Goal: Information Seeking & Learning: Find specific fact

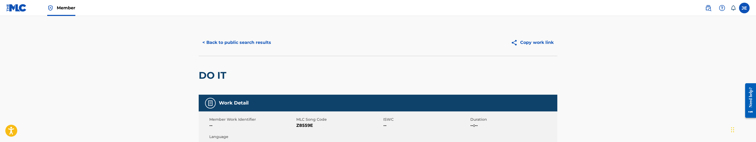
click at [258, 35] on div "< Back to public search results Copy work link" at bounding box center [378, 42] width 358 height 27
click at [249, 41] on button "< Back to public search results" at bounding box center [237, 42] width 76 height 13
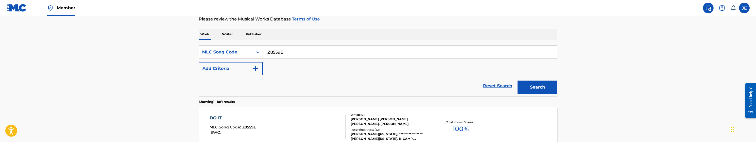
scroll to position [72, 0]
click at [299, 49] on input "Z8559E" at bounding box center [410, 52] width 294 height 13
paste input "BA8ZJD"
type input "BA8ZJD"
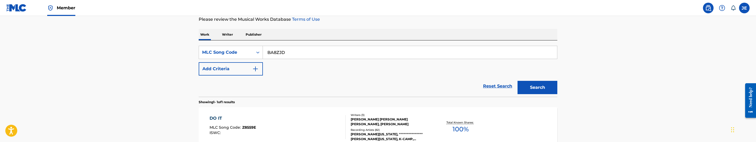
click at [523, 83] on button "Search" at bounding box center [537, 87] width 40 height 13
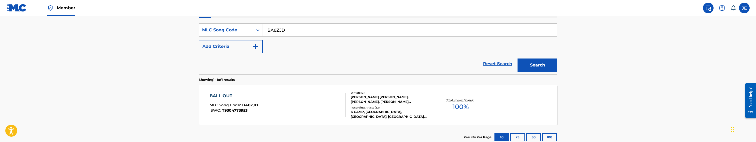
scroll to position [112, 0]
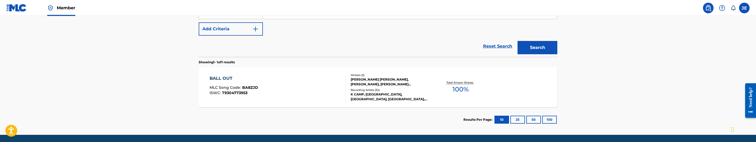
click at [325, 91] on div "BALL OUT MLC Song Code : BA8ZJD ISWC : T9304773953" at bounding box center [277, 87] width 136 height 24
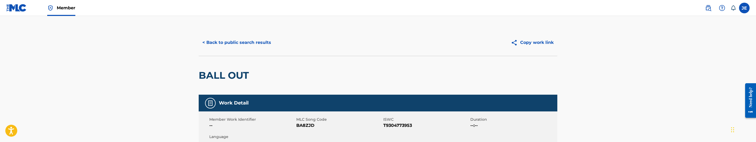
click at [260, 43] on button "< Back to public search results" at bounding box center [237, 42] width 76 height 13
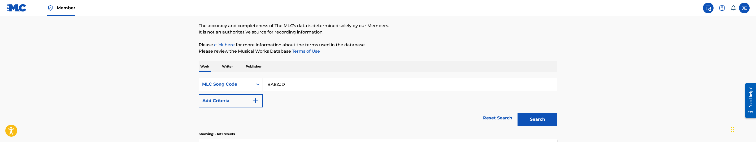
scroll to position [33, 0]
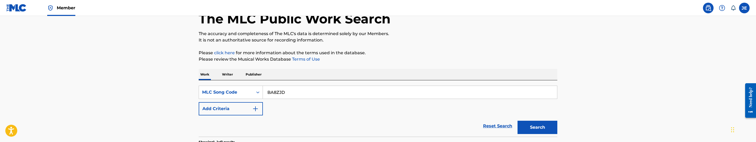
click at [304, 93] on input "BA8ZJD" at bounding box center [410, 92] width 294 height 13
paste input "WC4J3X"
type input "WC4J3X"
click at [532, 124] on button "Search" at bounding box center [537, 126] width 40 height 13
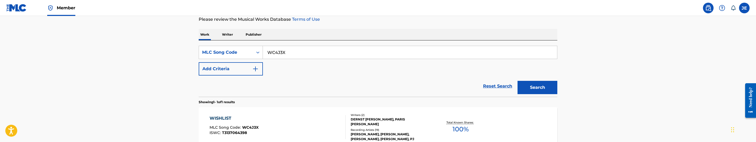
scroll to position [112, 0]
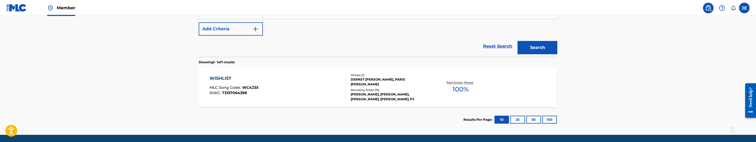
click at [292, 89] on div "WISHLIST MLC Song Code : WC4J3X ISWC : T3137064398" at bounding box center [277, 87] width 136 height 24
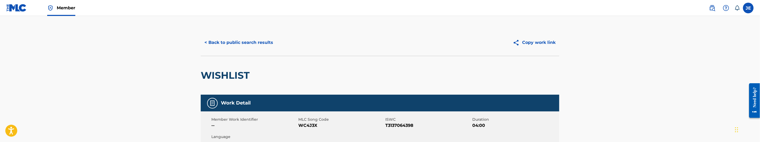
click at [254, 41] on button "< Back to public search results" at bounding box center [239, 42] width 76 height 13
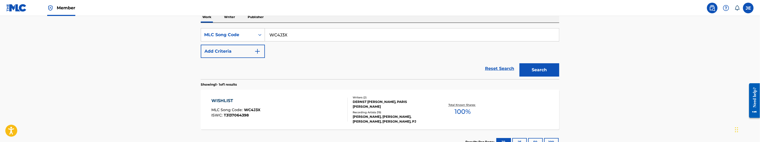
scroll to position [72, 0]
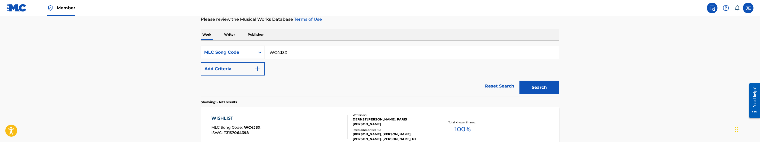
click at [294, 52] on input "WC4J3X" at bounding box center [412, 52] width 294 height 13
paste input "SVGBT2"
type input "SVGBT2"
click at [540, 89] on button "Search" at bounding box center [539, 87] width 40 height 13
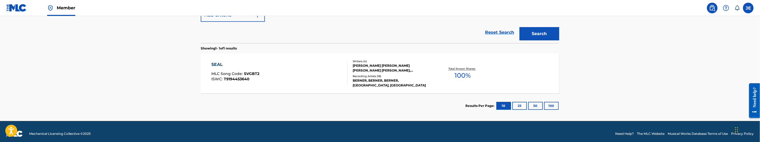
scroll to position [131, 0]
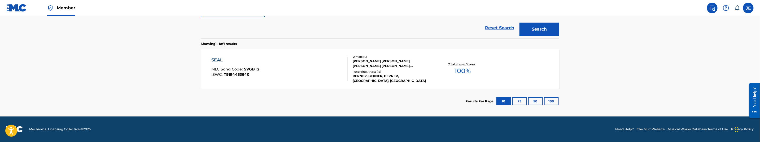
click at [306, 65] on div "SEAL MLC Song Code : SVGBT2 ISWC : T9194453640" at bounding box center [280, 69] width 136 height 24
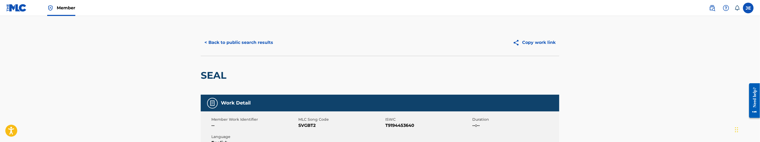
click at [257, 42] on button "< Back to public search results" at bounding box center [239, 42] width 76 height 13
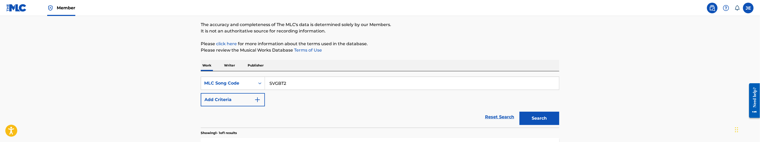
scroll to position [37, 0]
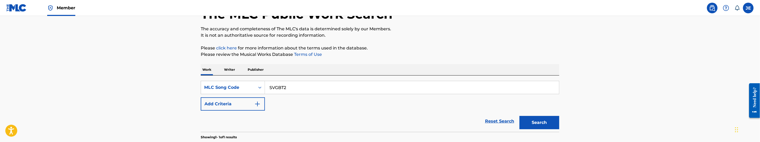
click at [306, 91] on input "SVGBT2" at bounding box center [412, 87] width 294 height 13
paste input "NVBONF"
type input "NVBONF"
click at [546, 122] on button "Search" at bounding box center [539, 122] width 40 height 13
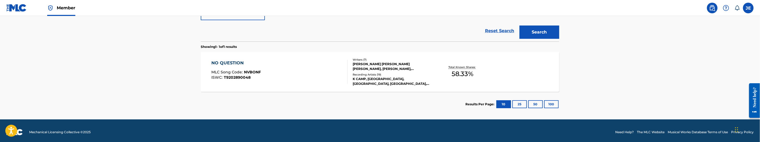
scroll to position [131, 0]
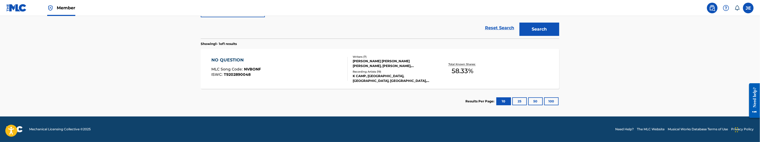
click at [295, 64] on div "NO QUESTION MLC Song Code : NVBONF ISWC : T9202890048" at bounding box center [280, 69] width 136 height 24
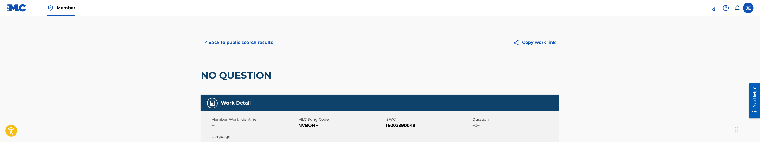
click at [254, 41] on button "< Back to public search results" at bounding box center [239, 42] width 76 height 13
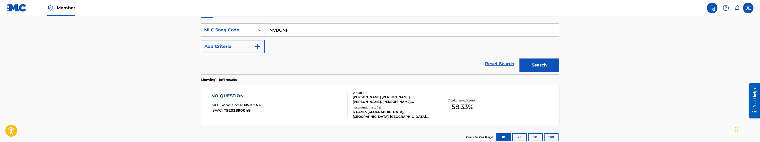
scroll to position [77, 0]
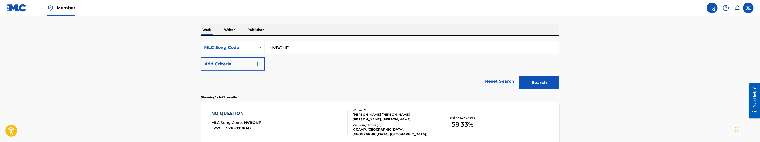
click at [312, 48] on input "NVBONF" at bounding box center [412, 47] width 294 height 13
paste input "RB27OB"
type input "RB27OB"
click at [532, 77] on button "Search" at bounding box center [539, 82] width 40 height 13
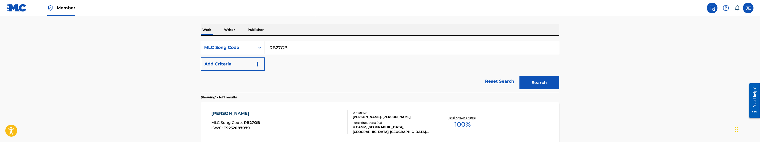
scroll to position [117, 0]
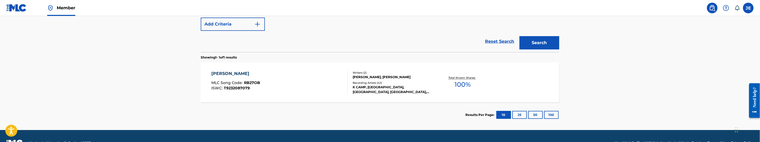
click at [313, 81] on div "[PERSON_NAME] MLC Song Code : RB27OB ISWC : T9232087079" at bounding box center [280, 82] width 136 height 24
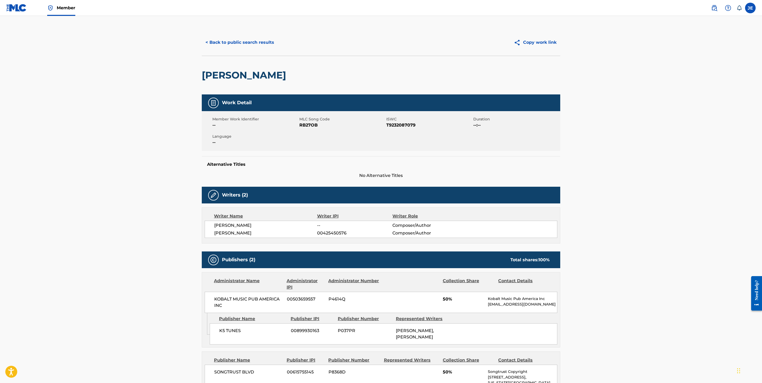
click at [243, 44] on button "< Back to public search results" at bounding box center [240, 42] width 76 height 13
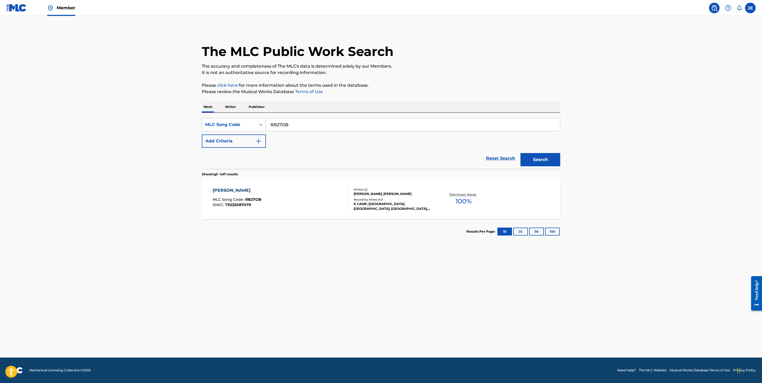
click at [299, 127] on input "RB27OB" at bounding box center [413, 124] width 294 height 13
paste input "DVBYWL"
type input "DVBYWL"
click at [543, 141] on button "Search" at bounding box center [540, 159] width 40 height 13
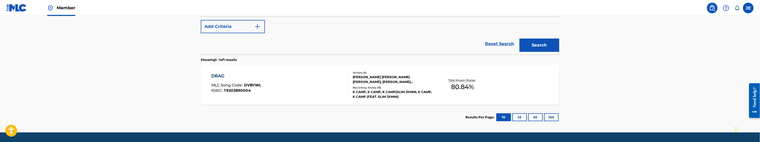
scroll to position [119, 0]
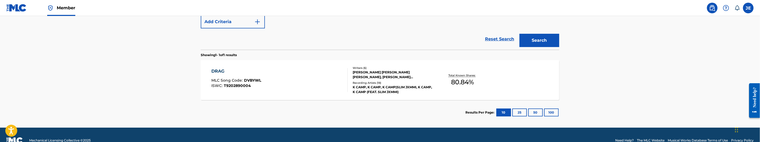
click at [295, 85] on div "DRAG MLC Song Code : DVBYWL ISWC : T9202890004" at bounding box center [280, 80] width 136 height 24
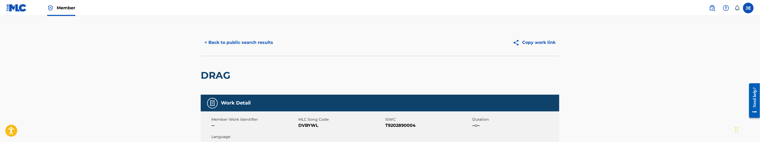
click at [250, 44] on button "< Back to public search results" at bounding box center [239, 42] width 76 height 13
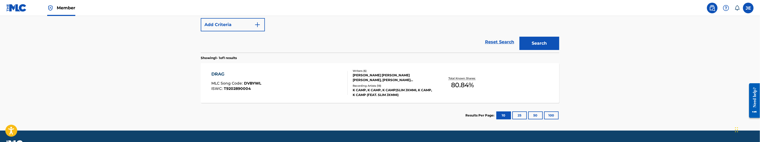
scroll to position [77, 0]
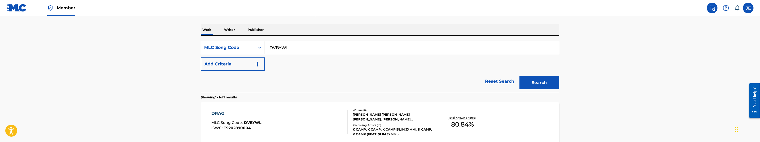
click at [337, 47] on input "DVBYWL" at bounding box center [412, 47] width 294 height 13
paste input "IVC272"
type input "IVC272"
click at [541, 80] on button "Search" at bounding box center [539, 82] width 40 height 13
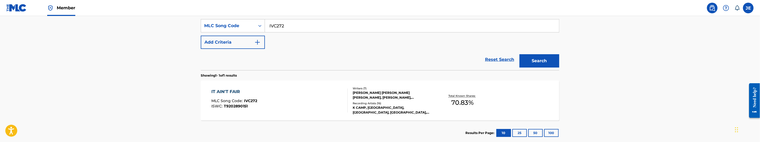
scroll to position [117, 0]
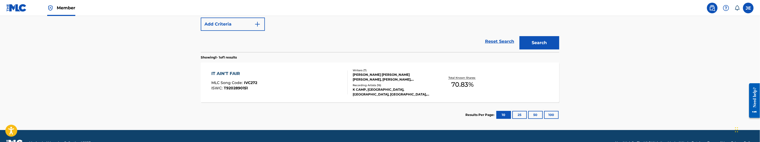
click at [317, 84] on div "IT AIN'T FAIR MLC Song Code : IVC272 ISWC : T9202890151" at bounding box center [280, 82] width 136 height 24
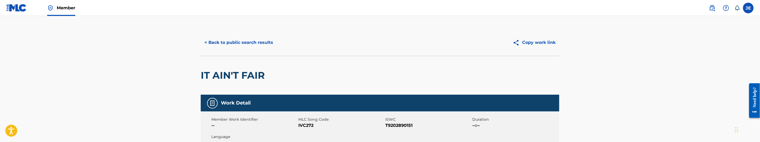
click at [262, 40] on button "< Back to public search results" at bounding box center [239, 42] width 76 height 13
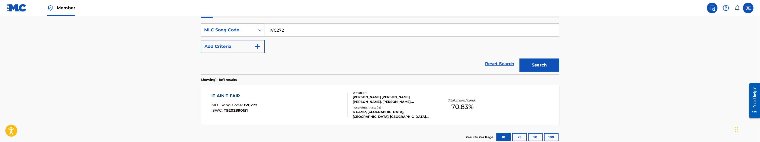
scroll to position [77, 0]
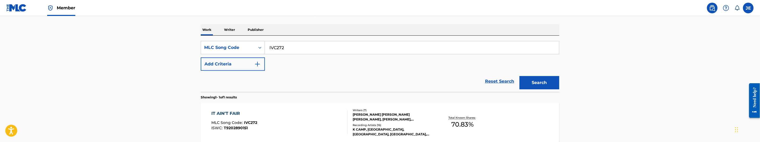
click at [301, 49] on input "IVC272" at bounding box center [412, 47] width 294 height 13
paste input "EA7237"
type input "EA7237"
click at [538, 85] on button "Search" at bounding box center [539, 82] width 40 height 13
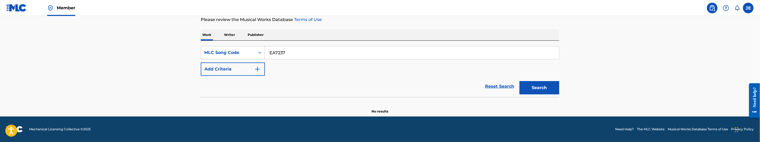
scroll to position [72, 0]
